Goal: Task Accomplishment & Management: Use online tool/utility

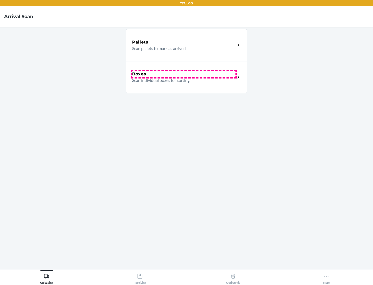
click at [184, 74] on div "Boxes" at bounding box center [183, 74] width 103 height 6
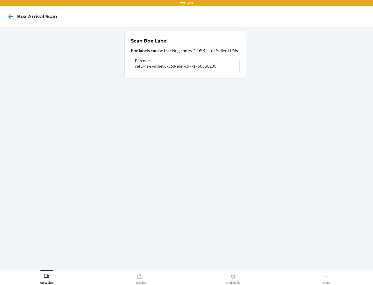
type input "returns-synthetic-56d-e6n-cb7-1758550200"
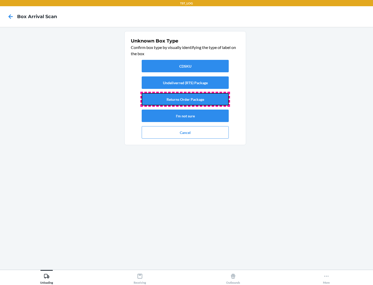
click at [185, 99] on button "Returns Order Package" at bounding box center [185, 99] width 87 height 12
